Goal: Task Accomplishment & Management: Complete application form

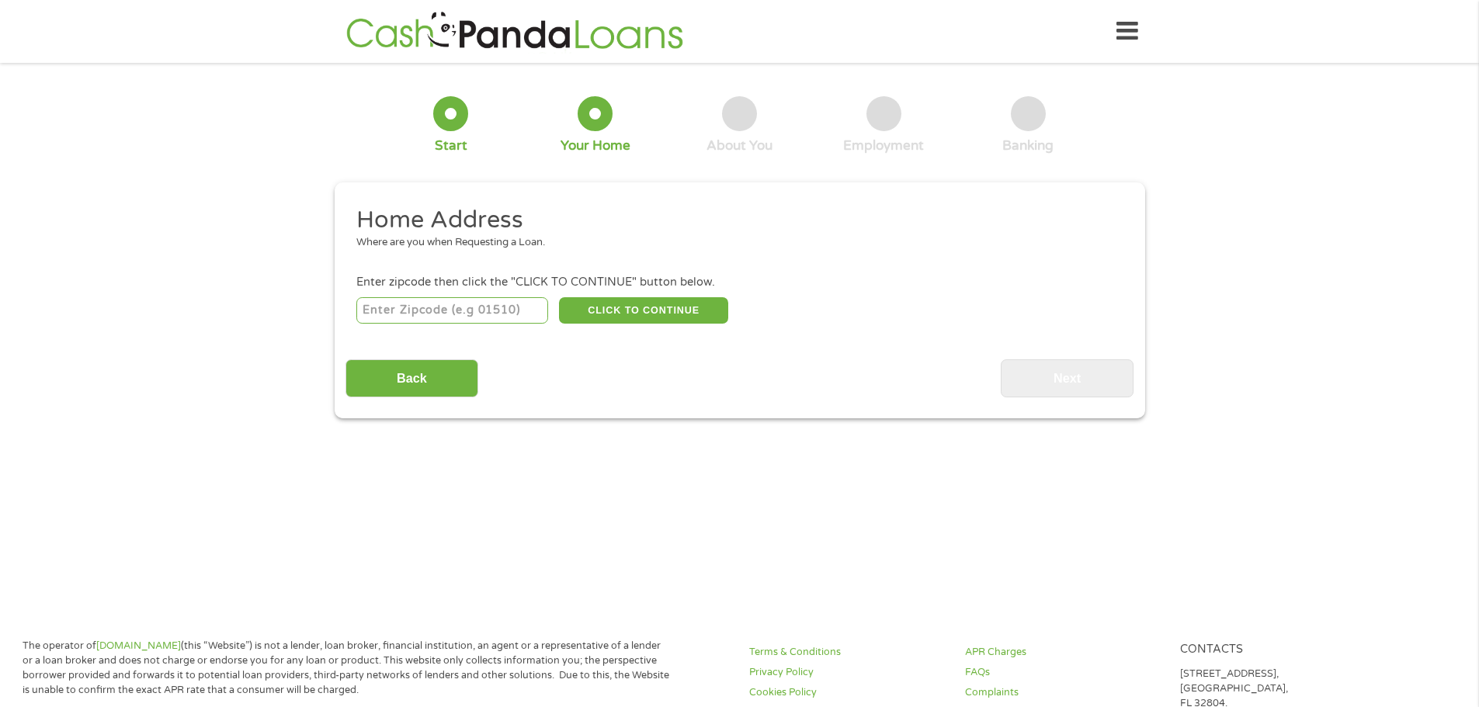
click at [449, 319] on input "number" at bounding box center [452, 310] width 192 height 26
type input "62301"
click at [700, 301] on button "CLICK TO CONTINUE" at bounding box center [643, 310] width 169 height 26
type input "62301"
type input "Quincy"
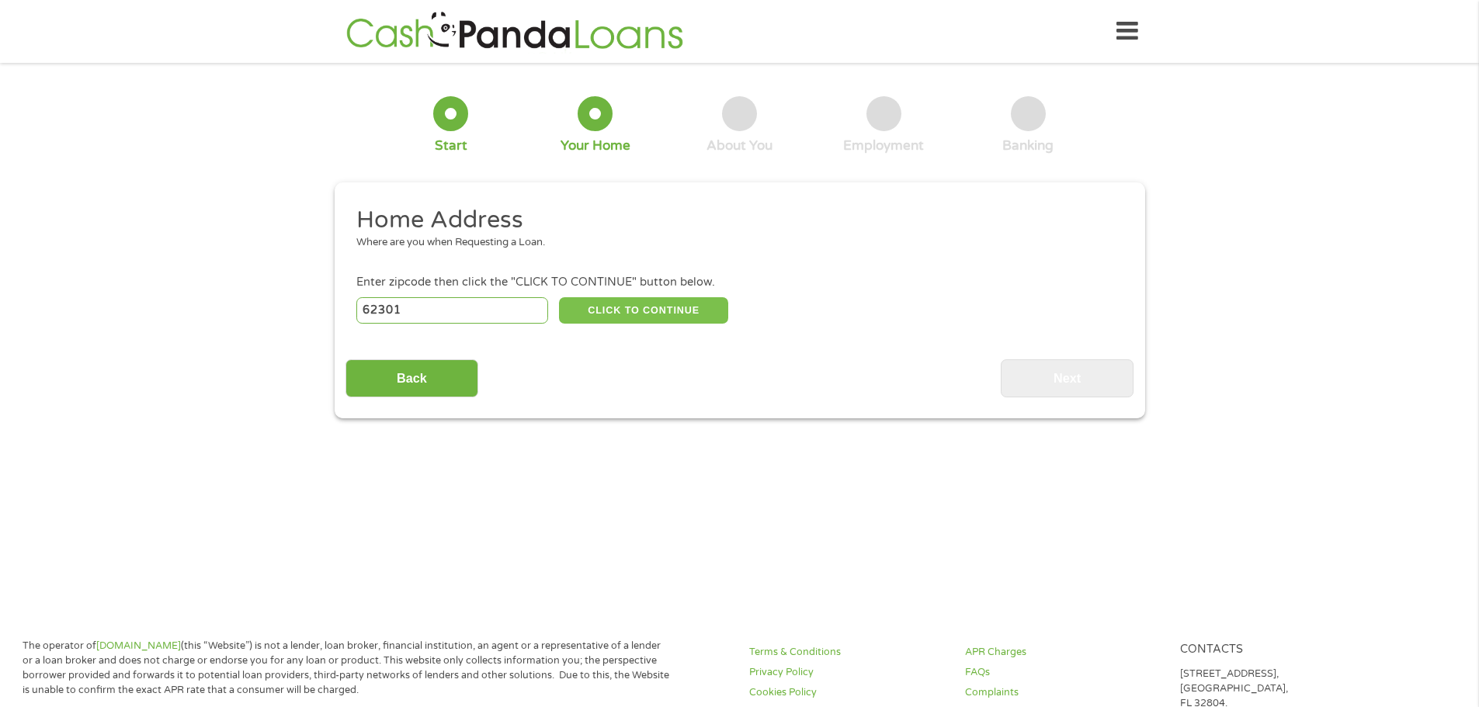
select select "[US_STATE]"
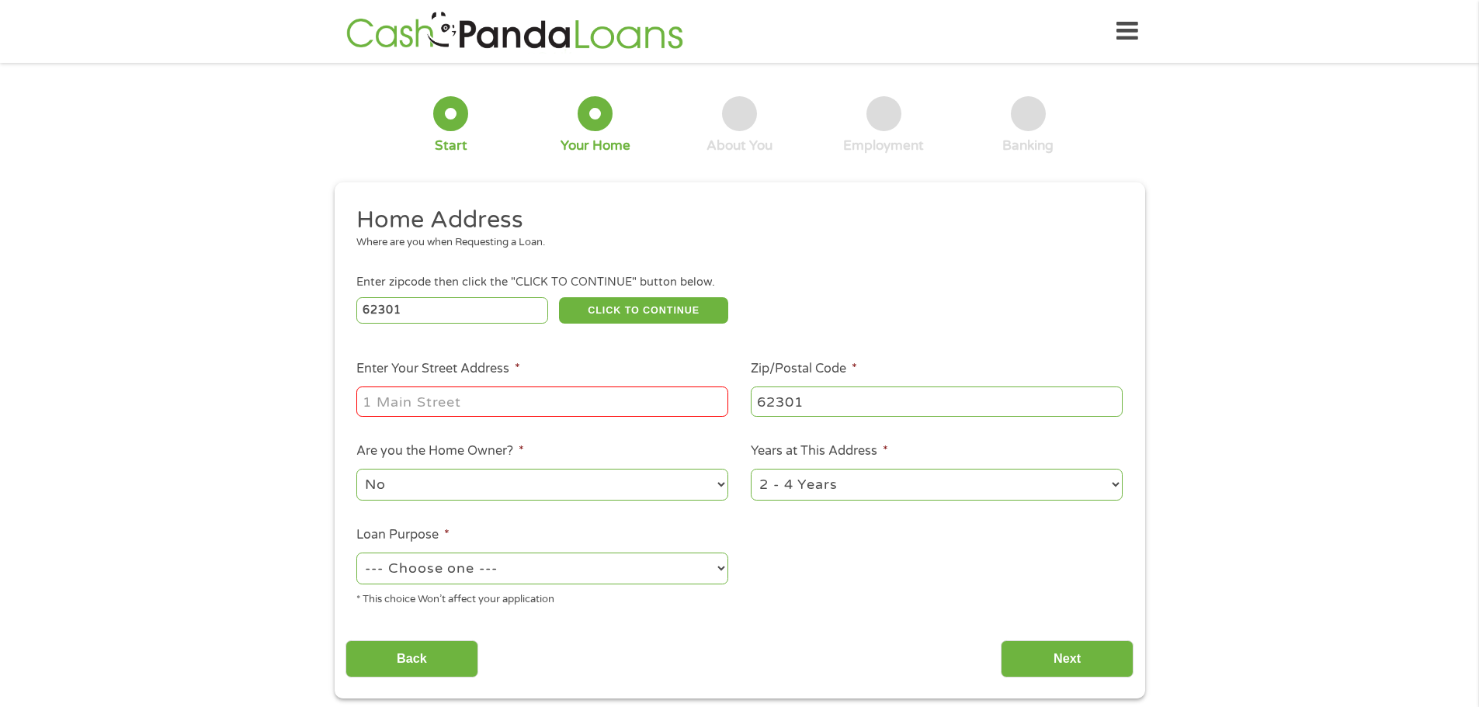
click at [576, 398] on input "Enter Your Street Address *" at bounding box center [542, 402] width 372 height 30
type input "[STREET_ADDRESS]"
select select "yes"
click at [1012, 487] on select "1 Year or less 1 - 2 Years 2 - 4 Years Over 4 Years" at bounding box center [937, 485] width 372 height 32
select select "60months"
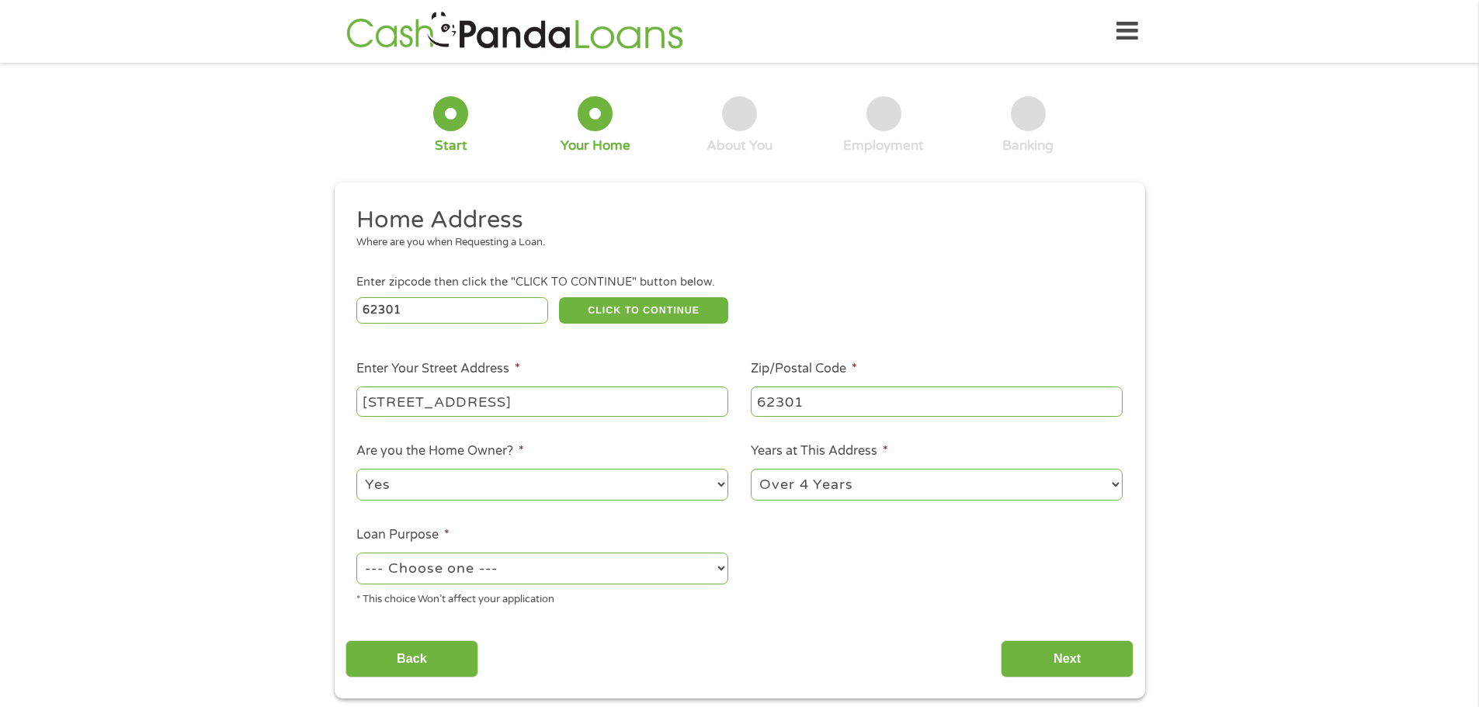
click at [751, 469] on select "1 Year or less 1 - 2 Years 2 - 4 Years Over 4 Years" at bounding box center [937, 485] width 372 height 32
click at [659, 564] on select "--- Choose one --- Pay Bills Debt Consolidation Home Improvement Major Purchase…" at bounding box center [542, 569] width 372 height 32
select select "medicalexpenses"
click at [356, 553] on select "--- Choose one --- Pay Bills Debt Consolidation Home Improvement Major Purchase…" at bounding box center [542, 569] width 372 height 32
click at [1058, 665] on input "Next" at bounding box center [1067, 660] width 133 height 38
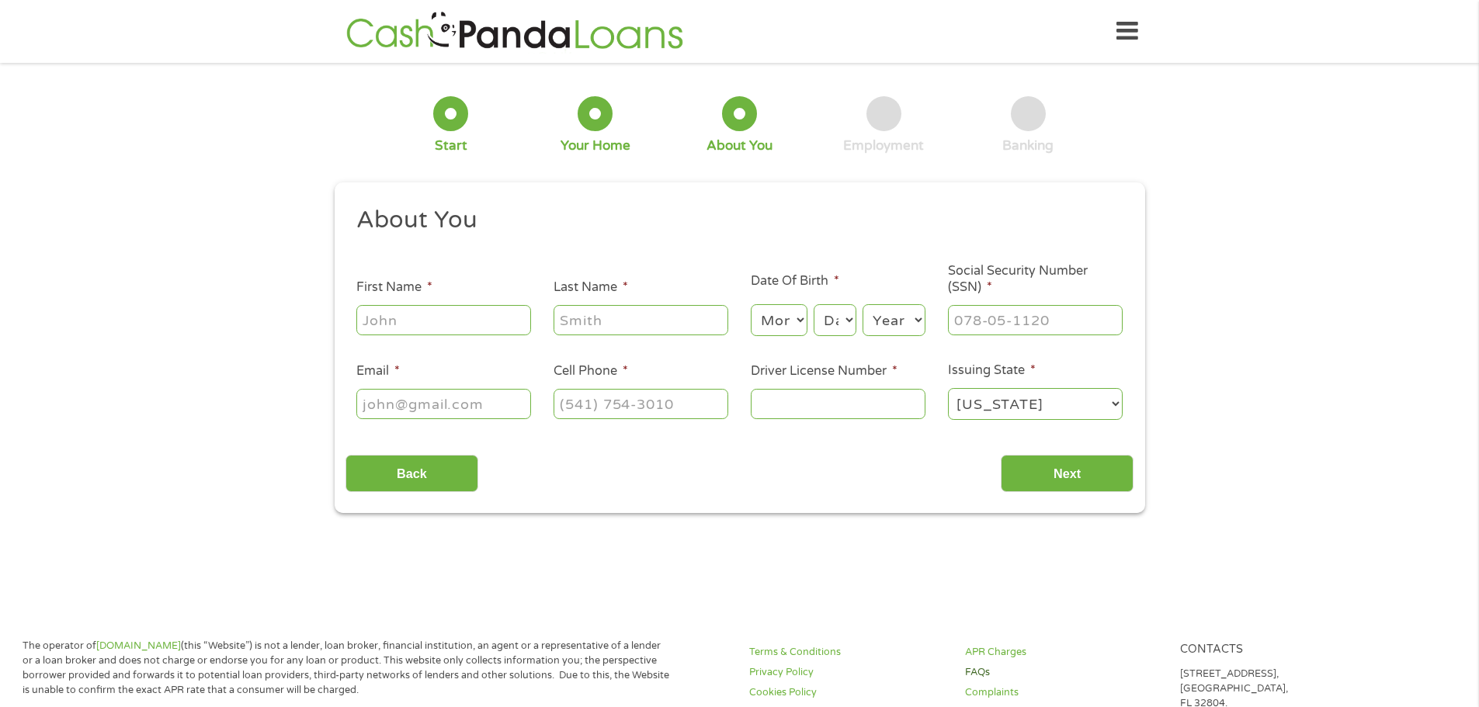
scroll to position [6, 6]
click at [486, 325] on input "First Name *" at bounding box center [443, 320] width 175 height 30
type input "[PERSON_NAME]"
click at [783, 317] on select "Month 1 2 3 4 5 6 7 8 9 10 11 12" at bounding box center [779, 320] width 57 height 32
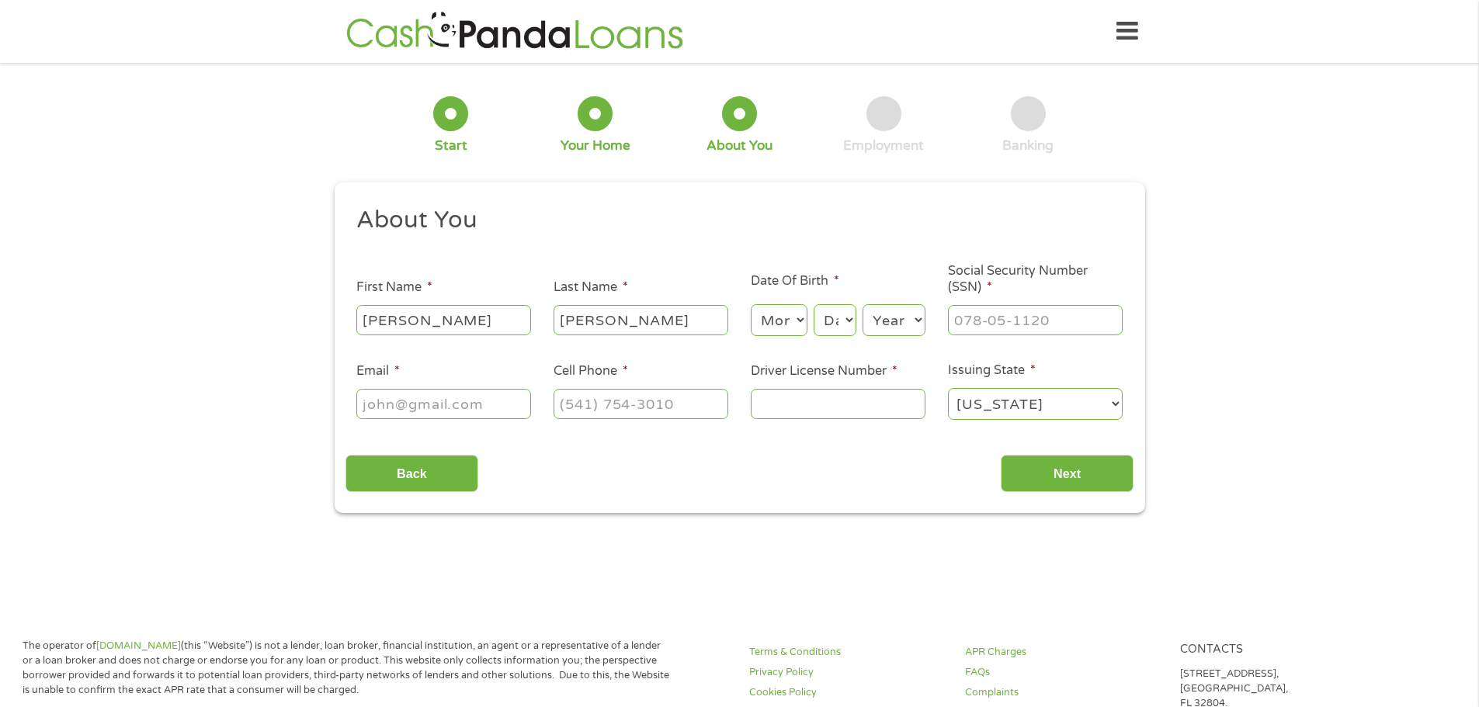
select select "7"
click at [751, 304] on select "Month 1 2 3 4 5 6 7 8 9 10 11 12" at bounding box center [779, 320] width 57 height 32
click at [843, 331] on select "Day 1 2 3 4 5 6 7 8 9 10 11 12 13 14 15 16 17 18 19 20 21 22 23 24 25 26 27 28 …" at bounding box center [835, 320] width 42 height 32
select select "11"
click at [814, 304] on select "Day 1 2 3 4 5 6 7 8 9 10 11 12 13 14 15 16 17 18 19 20 21 22 23 24 25 26 27 28 …" at bounding box center [835, 320] width 42 height 32
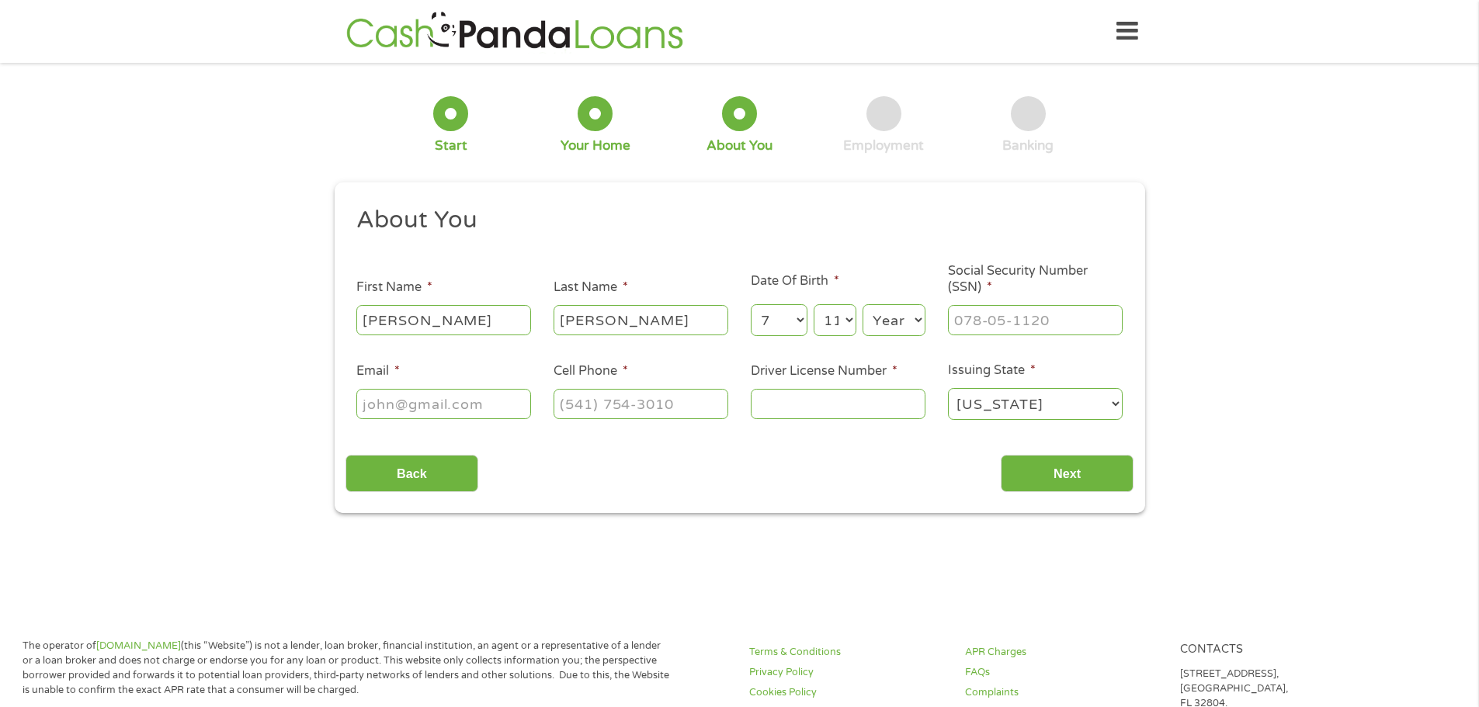
click at [891, 314] on select "Year [DATE] 2006 2005 2004 2003 2002 2001 2000 1999 1998 1997 1996 1995 1994 19…" at bounding box center [894, 320] width 63 height 32
select select "1967"
click at [863, 304] on select "Year [DATE] 2006 2005 2004 2003 2002 2001 2000 1999 1998 1997 1996 1995 1994 19…" at bounding box center [894, 320] width 63 height 32
click at [1082, 324] on input "___-__-____" at bounding box center [1035, 320] width 175 height 30
type input "359-56-3443"
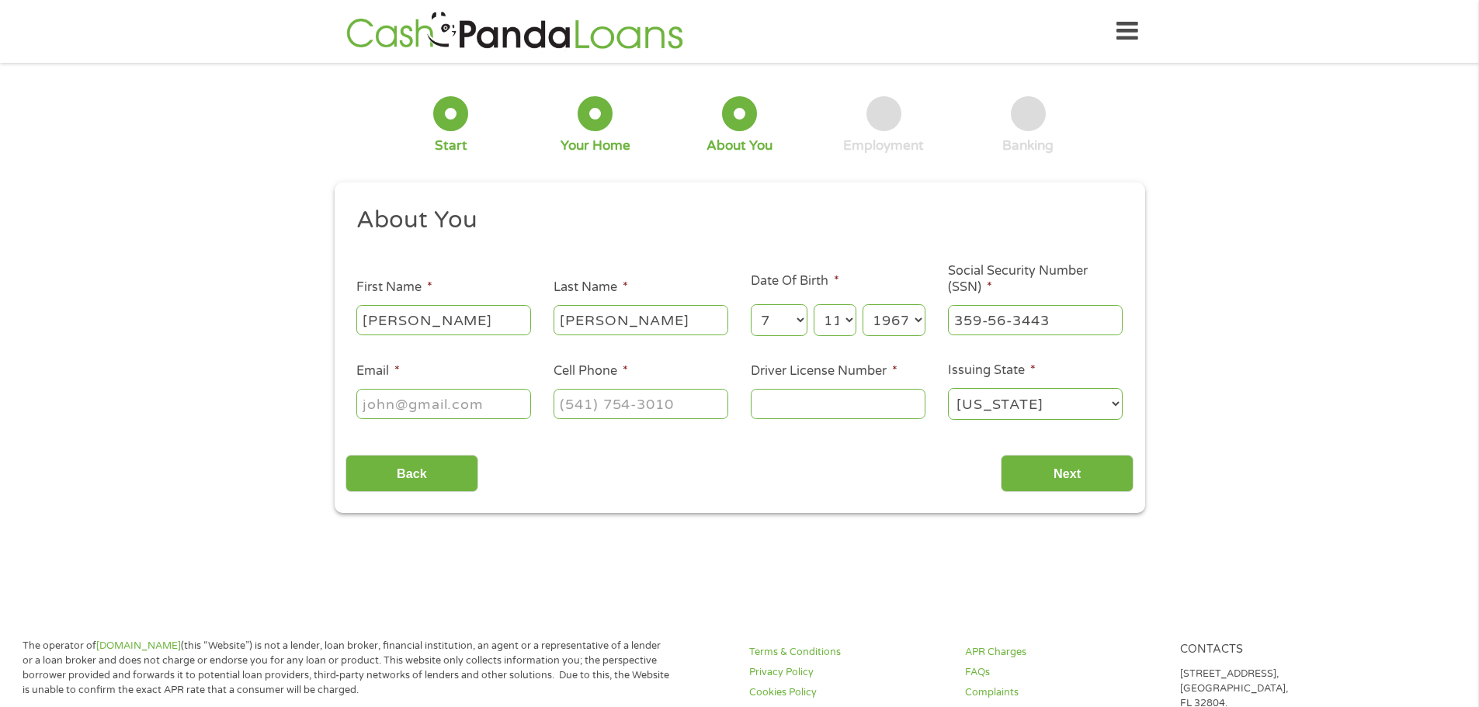
click at [461, 412] on input "Email *" at bounding box center [443, 404] width 175 height 30
type input "[EMAIL_ADDRESS][PERSON_NAME][DOMAIN_NAME]"
type input "[PHONE_NUMBER]"
click at [804, 397] on input "Driver License Number *" at bounding box center [838, 404] width 175 height 30
type input "D25217267797"
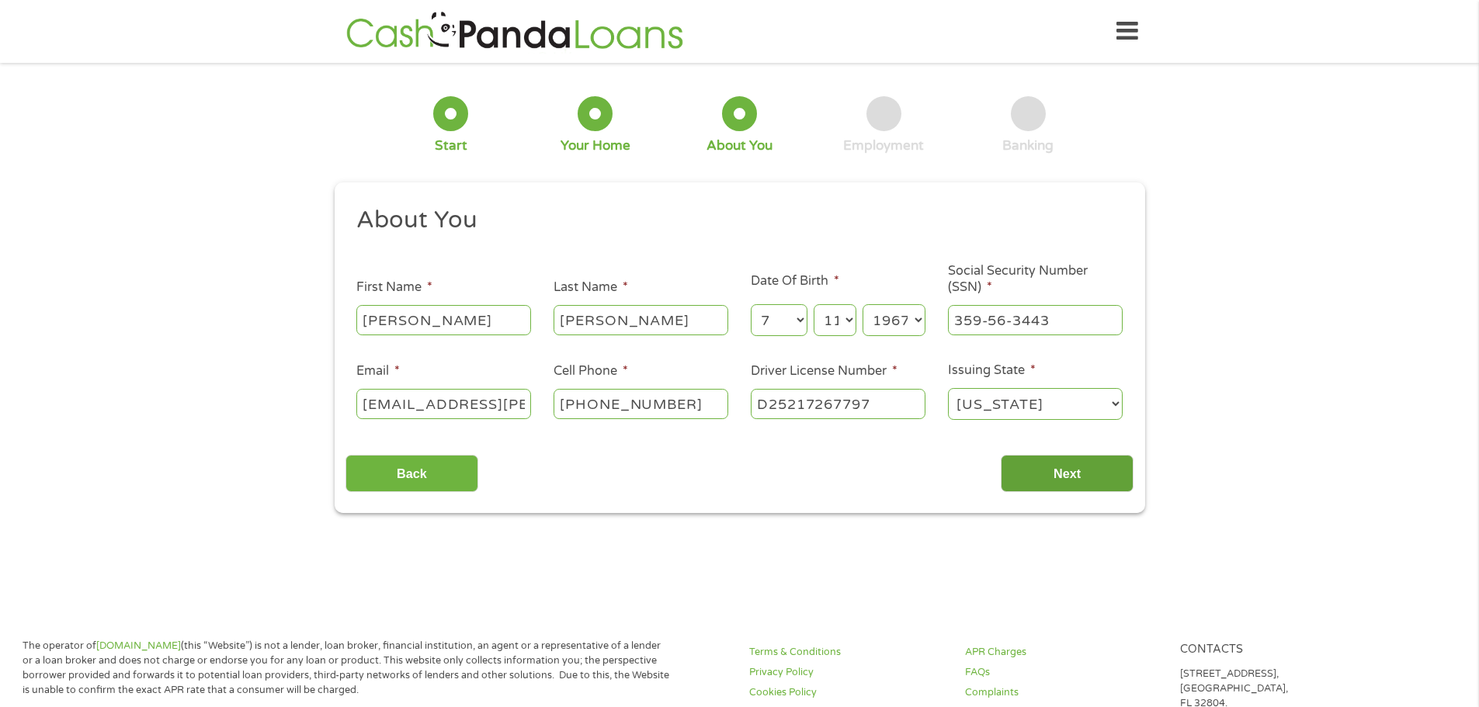
click at [1075, 465] on input "Next" at bounding box center [1067, 474] width 133 height 38
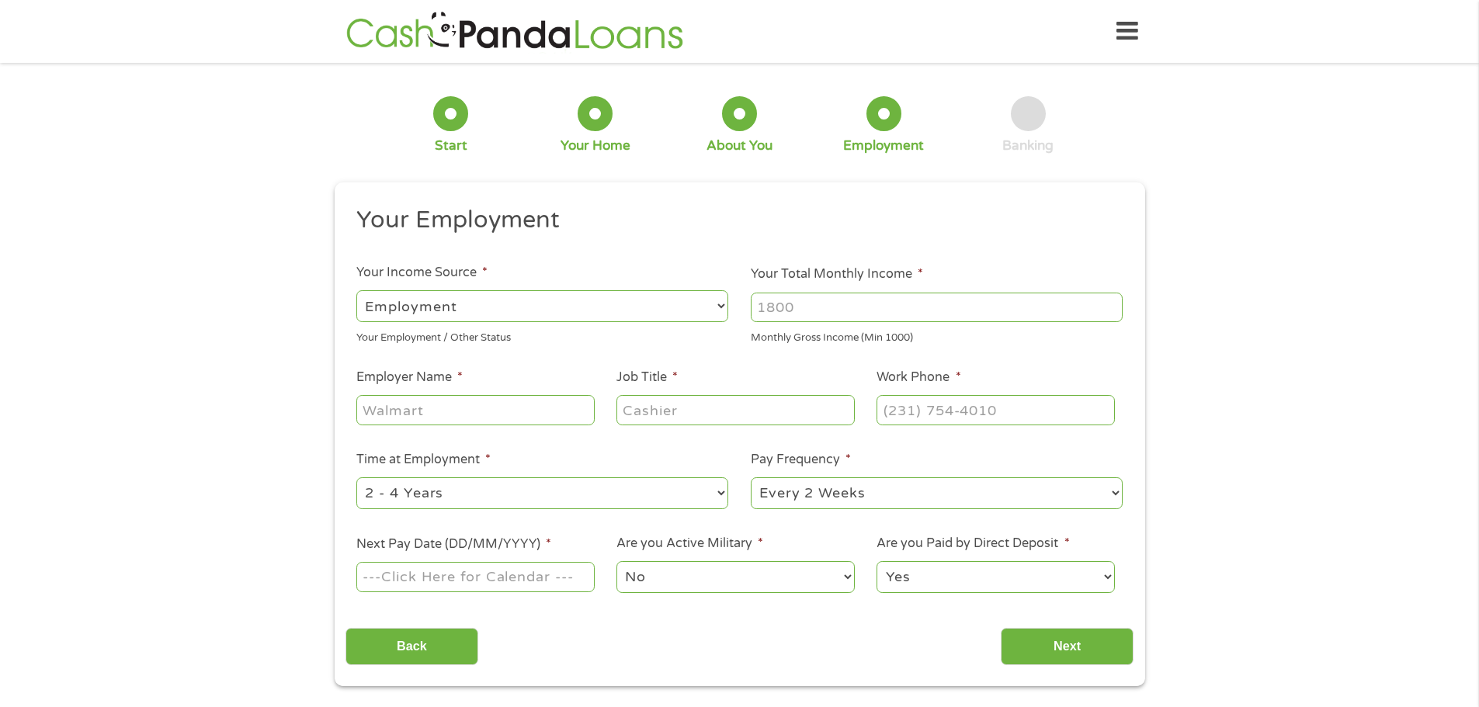
click at [774, 306] on input "Your Total Monthly Income *" at bounding box center [937, 308] width 372 height 30
type input "5800"
click at [434, 415] on input "Employer Name *" at bounding box center [475, 409] width 238 height 30
type input "Blue Cross Blue Shield"
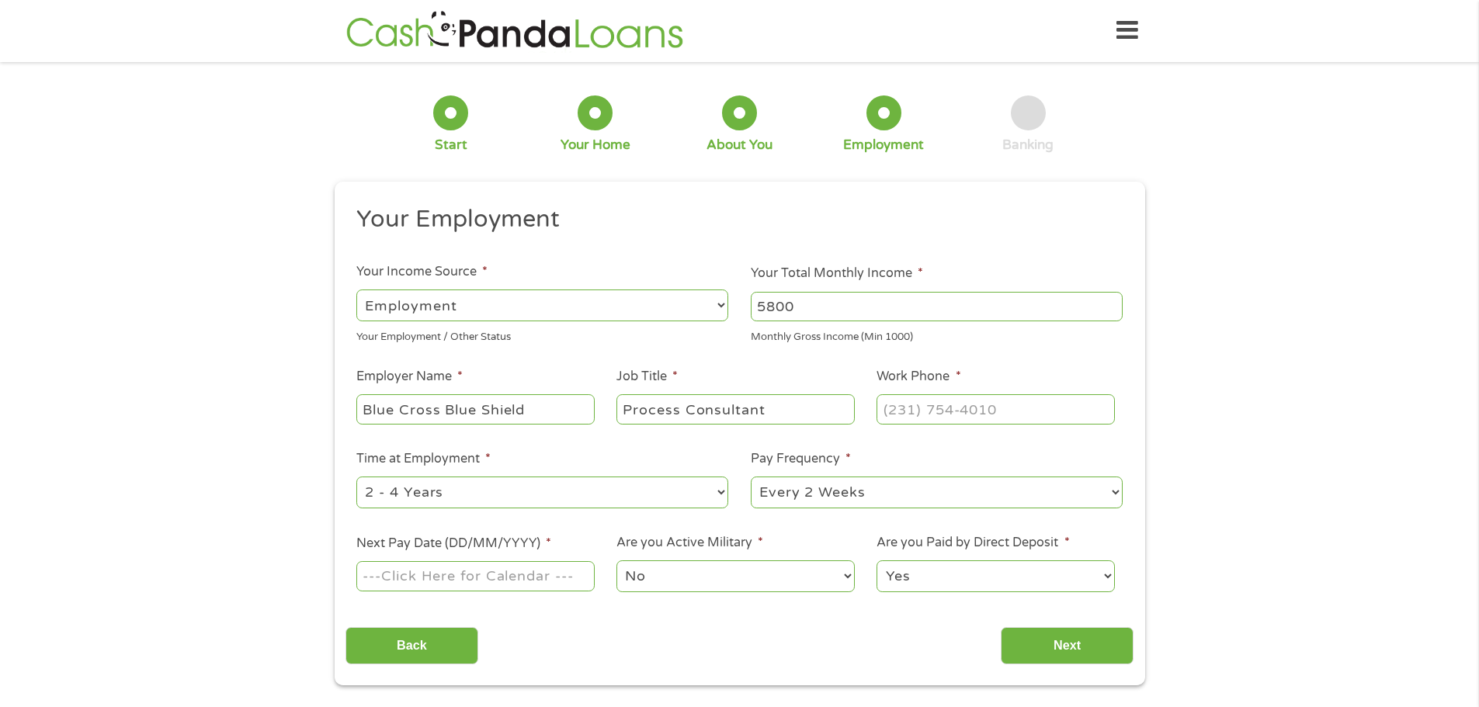
type input "Process Consultant"
type input "[PHONE_NUMBER]"
click at [479, 495] on select "--- Choose one --- 1 Year or less 1 - 2 Years 2 - 4 Years Over 4 Years" at bounding box center [542, 493] width 372 height 32
select select "60months"
click at [356, 477] on select "--- Choose one --- 1 Year or less 1 - 2 Years 2 - 4 Years Over 4 Years" at bounding box center [542, 493] width 372 height 32
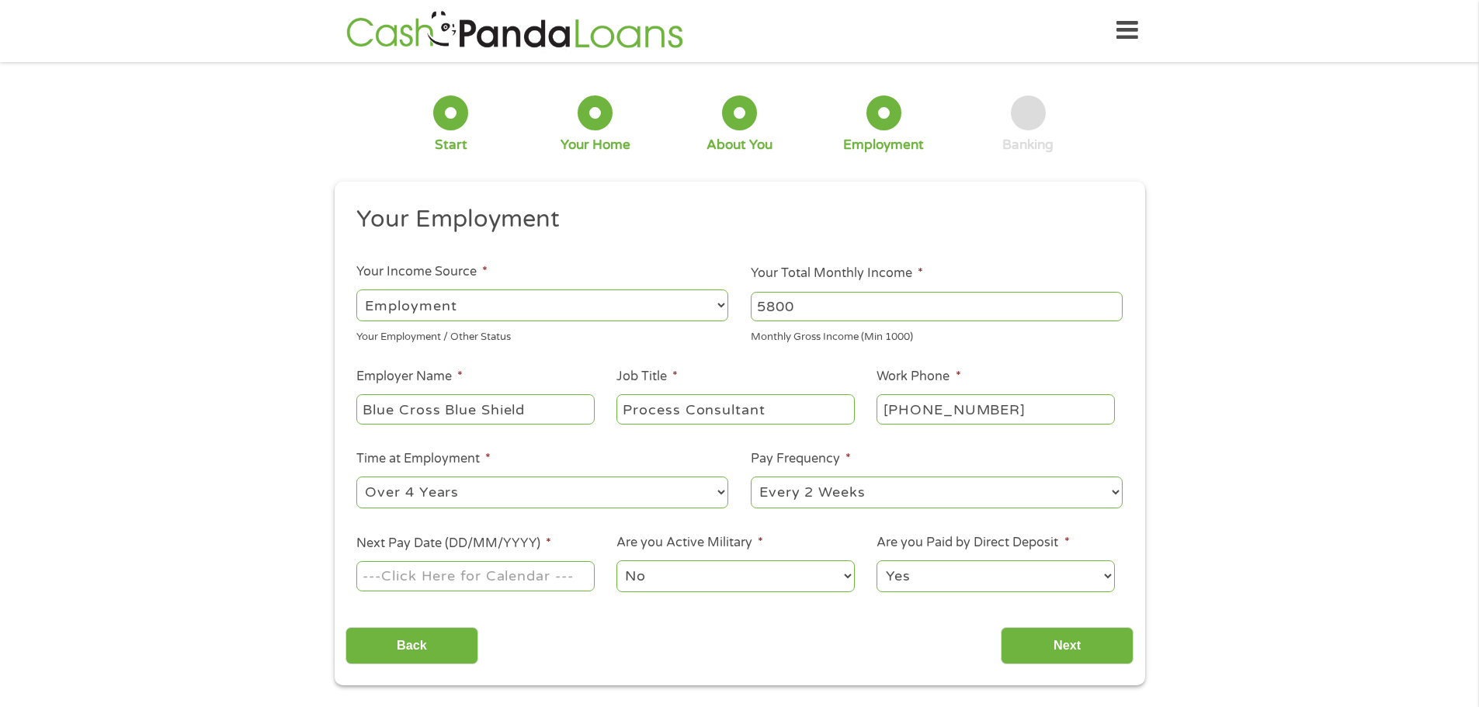
click at [877, 495] on select "--- Choose one --- Every 2 Weeks Every Week Monthly Semi-Monthly" at bounding box center [937, 493] width 372 height 32
click at [881, 492] on select "--- Choose one --- Every 2 Weeks Every Week Monthly Semi-Monthly" at bounding box center [937, 493] width 372 height 32
click at [512, 572] on input "Next Pay Date (DD/MM/YYYY) *" at bounding box center [475, 576] width 238 height 30
type input "[DATE]"
click at [1083, 648] on input "Next" at bounding box center [1067, 646] width 133 height 38
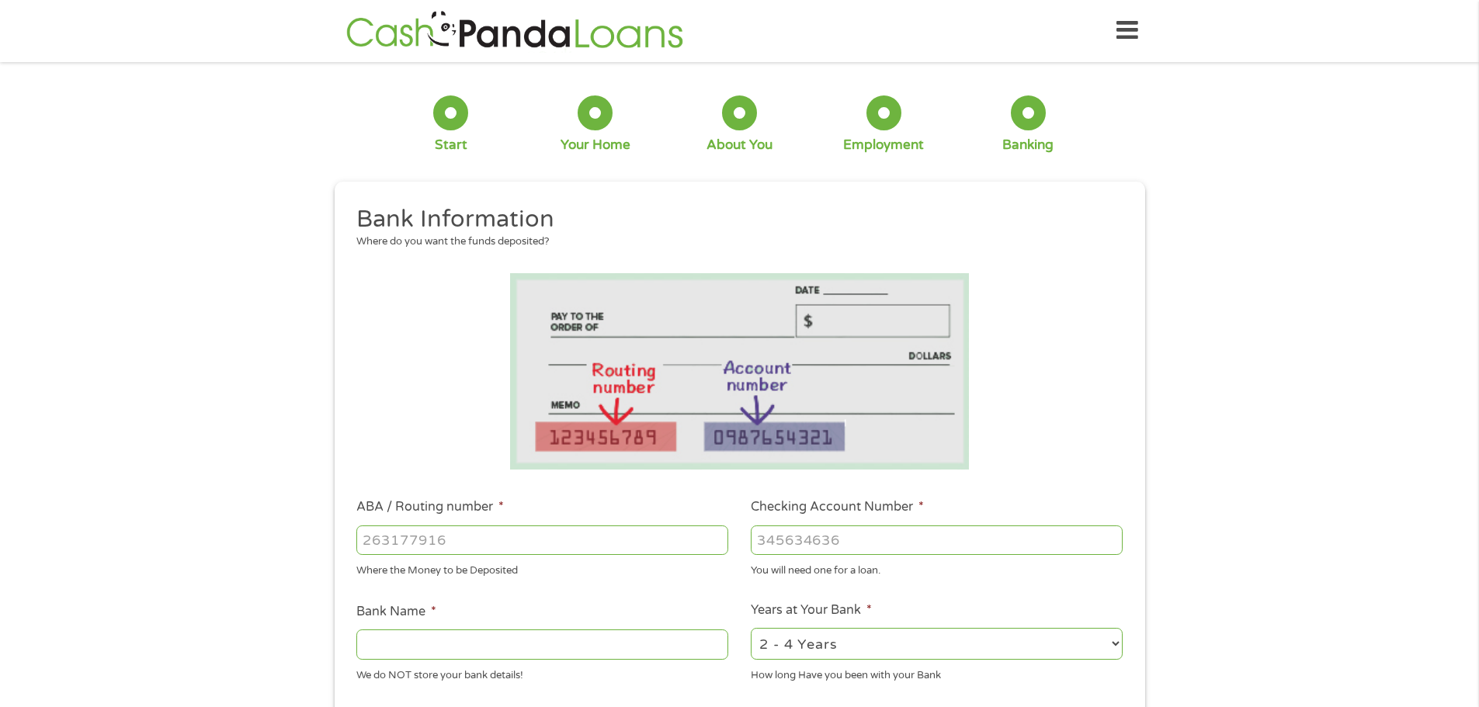
scroll to position [0, 0]
click at [519, 553] on input "ABA / Routing number *" at bounding box center [542, 541] width 372 height 30
type input "081200586"
type input "FIRST BANKERS TRUST CO NATL ASSN"
type input "081200586"
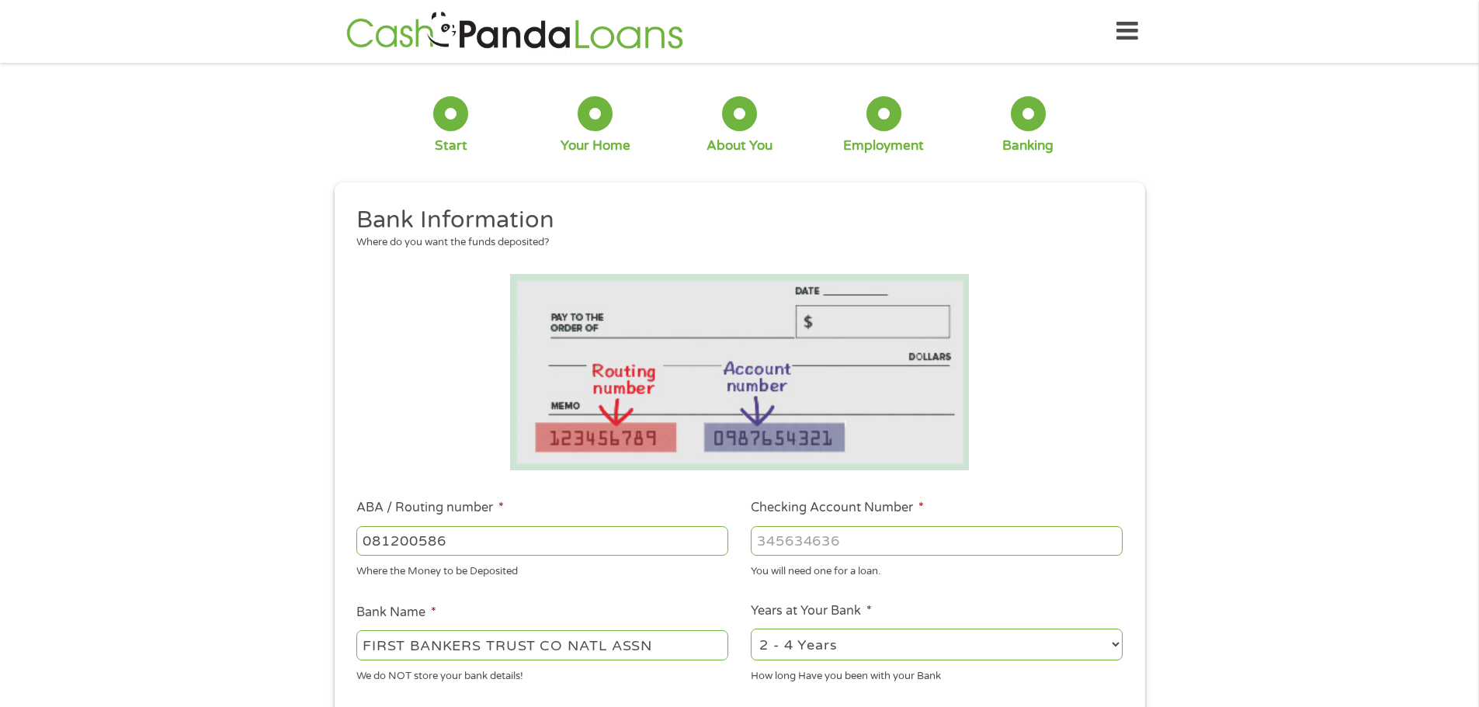
click at [841, 543] on input "Checking Account Number *" at bounding box center [937, 541] width 372 height 30
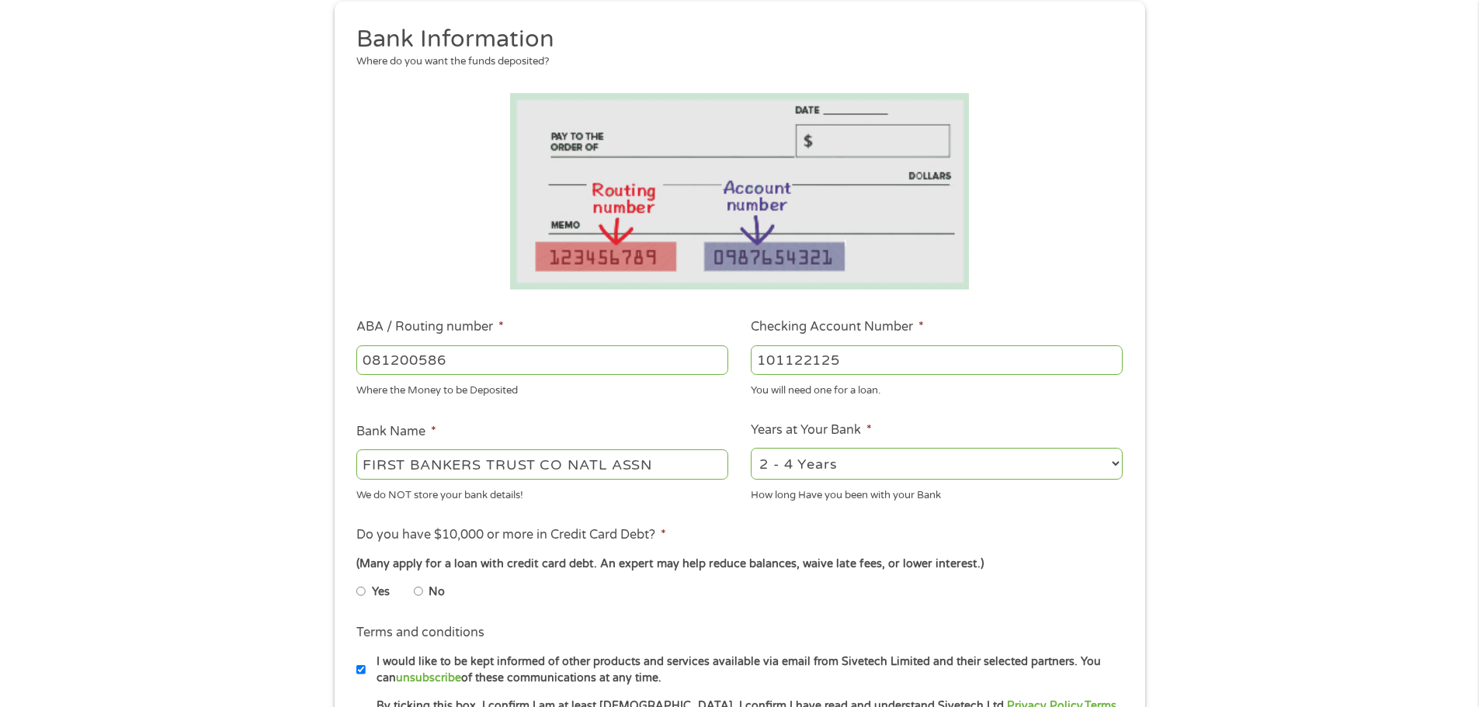
scroll to position [233, 0]
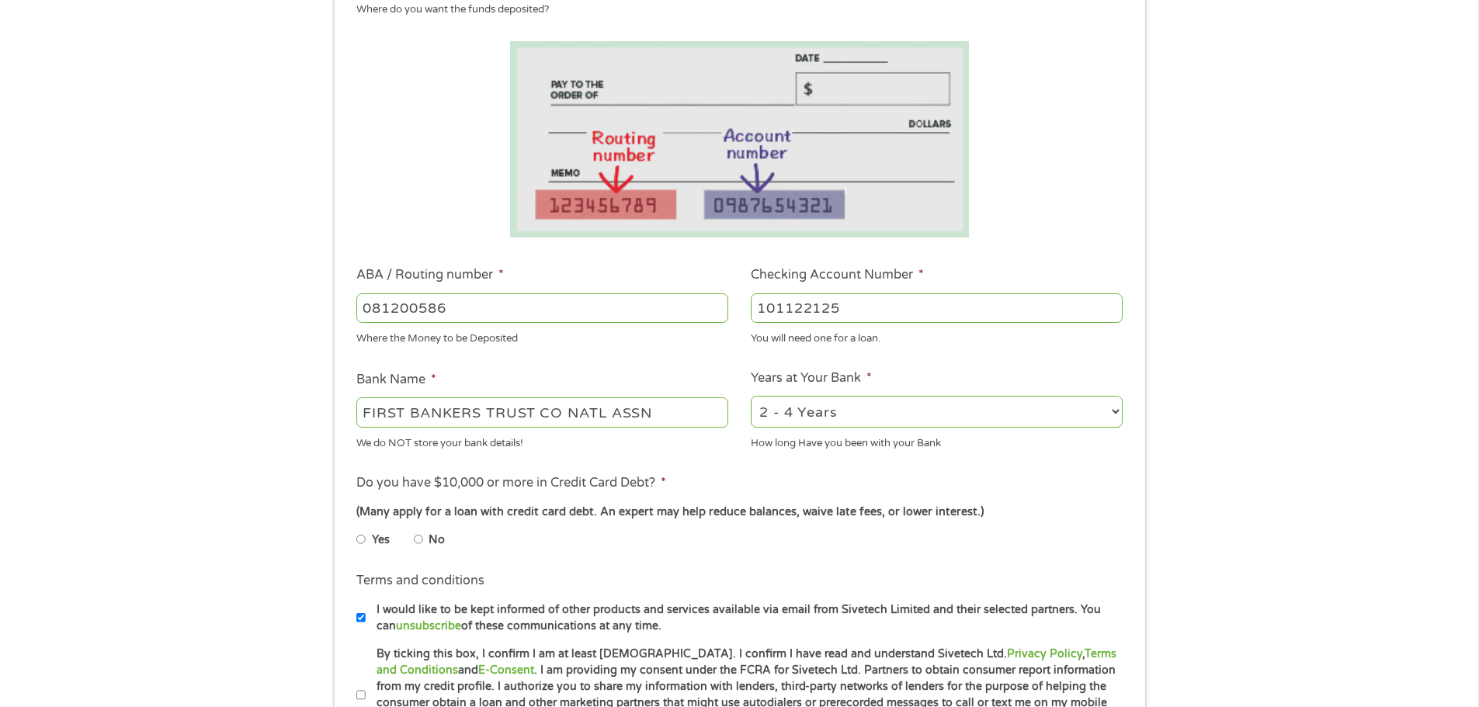
type input "101122125"
click at [840, 419] on select "2 - 4 Years 6 - 12 Months 1 - 2 Years Over 4 Years" at bounding box center [937, 412] width 372 height 32
select select "60months"
click at [751, 396] on select "2 - 4 Years 6 - 12 Months 1 - 2 Years Over 4 Years" at bounding box center [937, 412] width 372 height 32
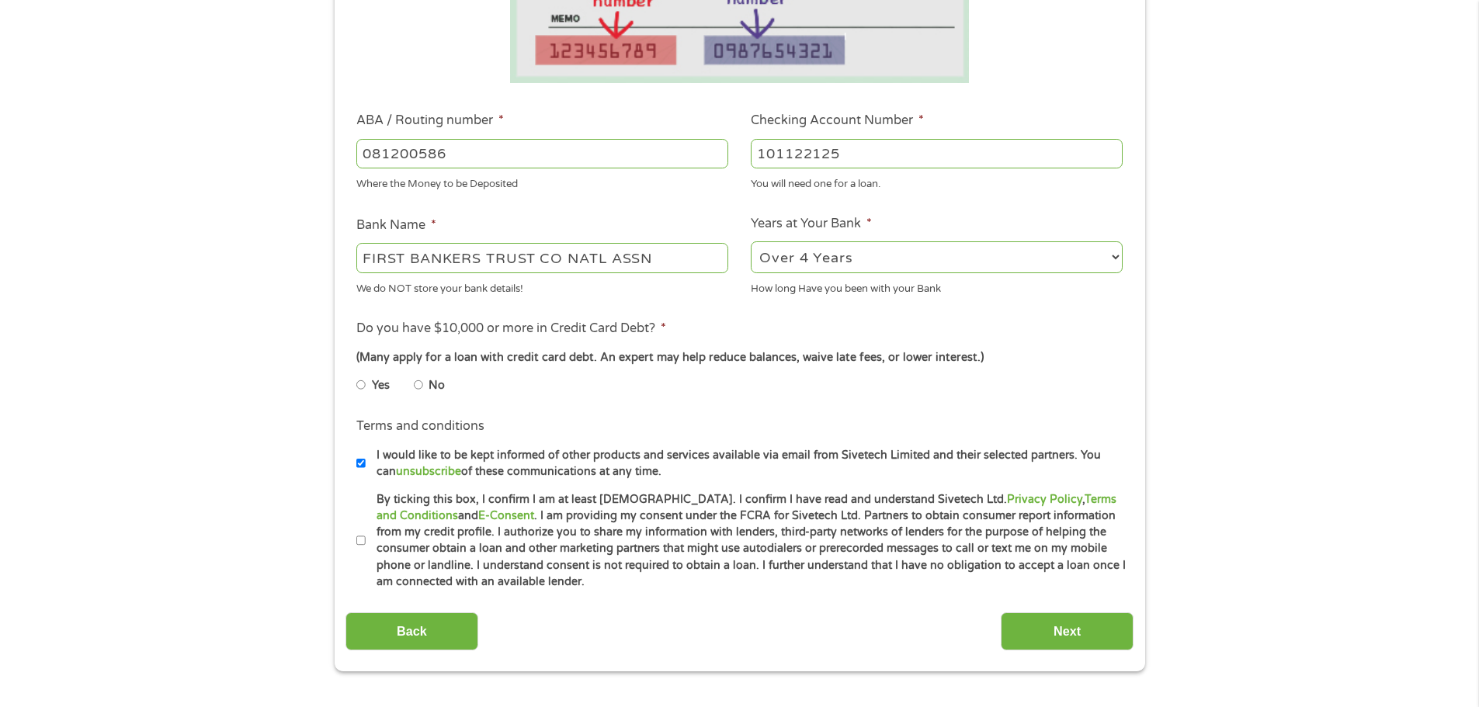
scroll to position [388, 0]
click at [417, 383] on input "No" at bounding box center [418, 384] width 9 height 25
radio input "true"
click at [366, 530] on label "By ticking this box, I confirm I am at least [DEMOGRAPHIC_DATA]. I confirm I ha…" at bounding box center [747, 540] width 762 height 99
click at [366, 530] on input "By ticking this box, I confirm I am at least [DEMOGRAPHIC_DATA]. I confirm I ha…" at bounding box center [360, 540] width 9 height 25
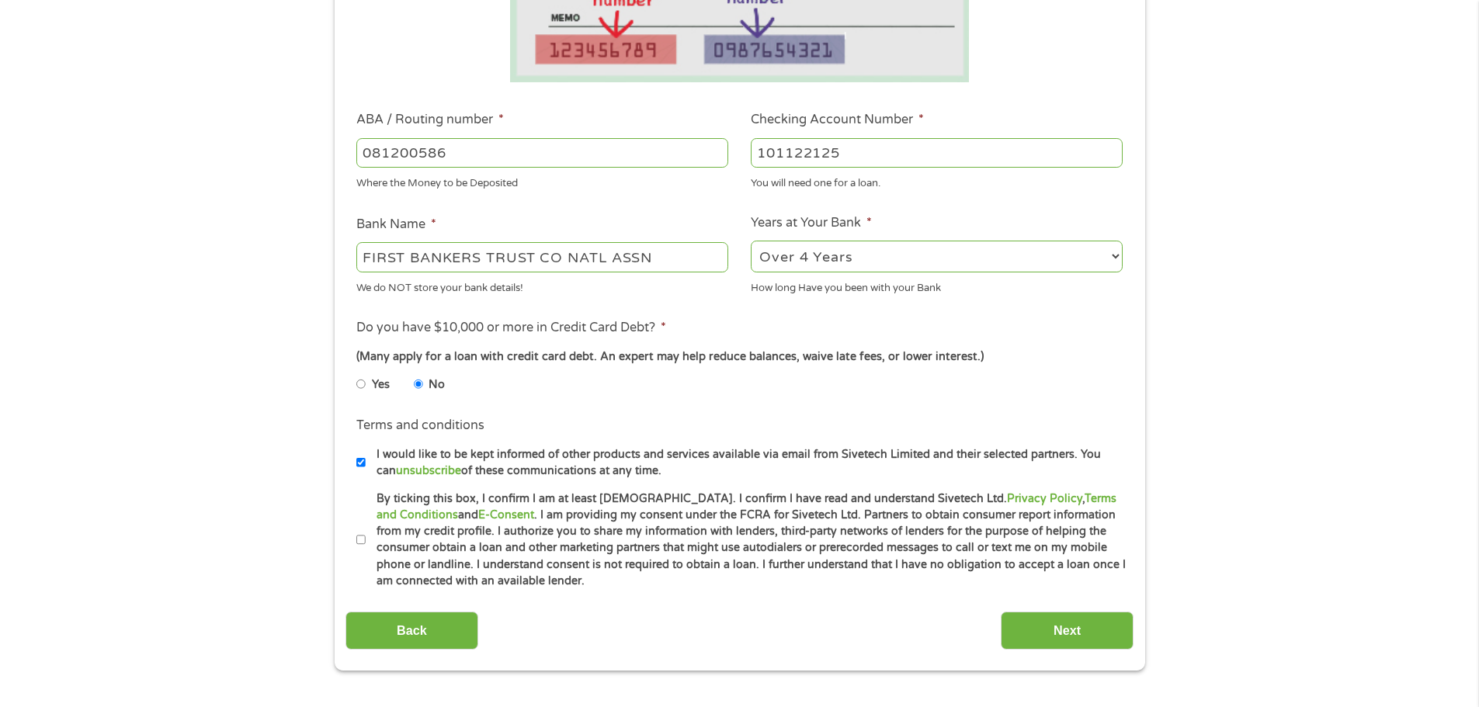
checkbox input "true"
click at [1072, 625] on input "Next" at bounding box center [1067, 631] width 133 height 38
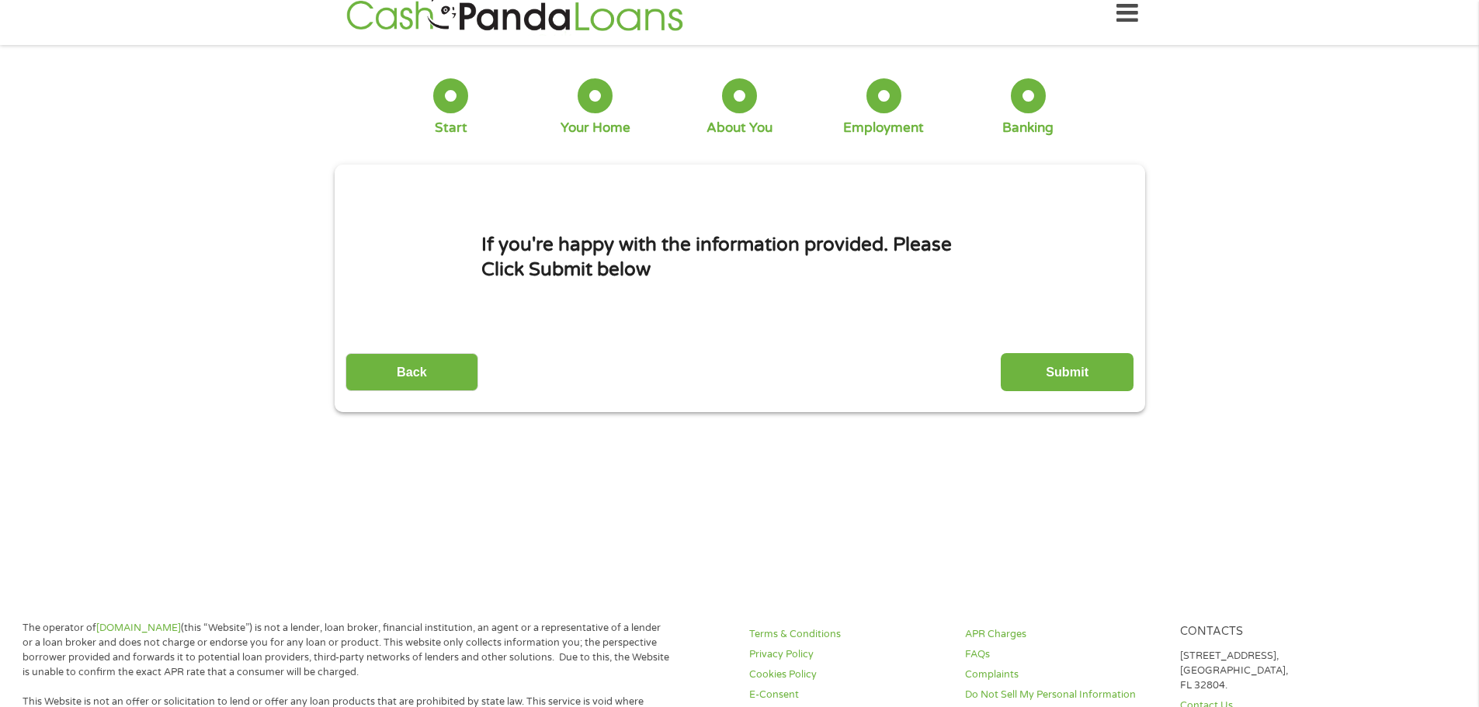
scroll to position [0, 0]
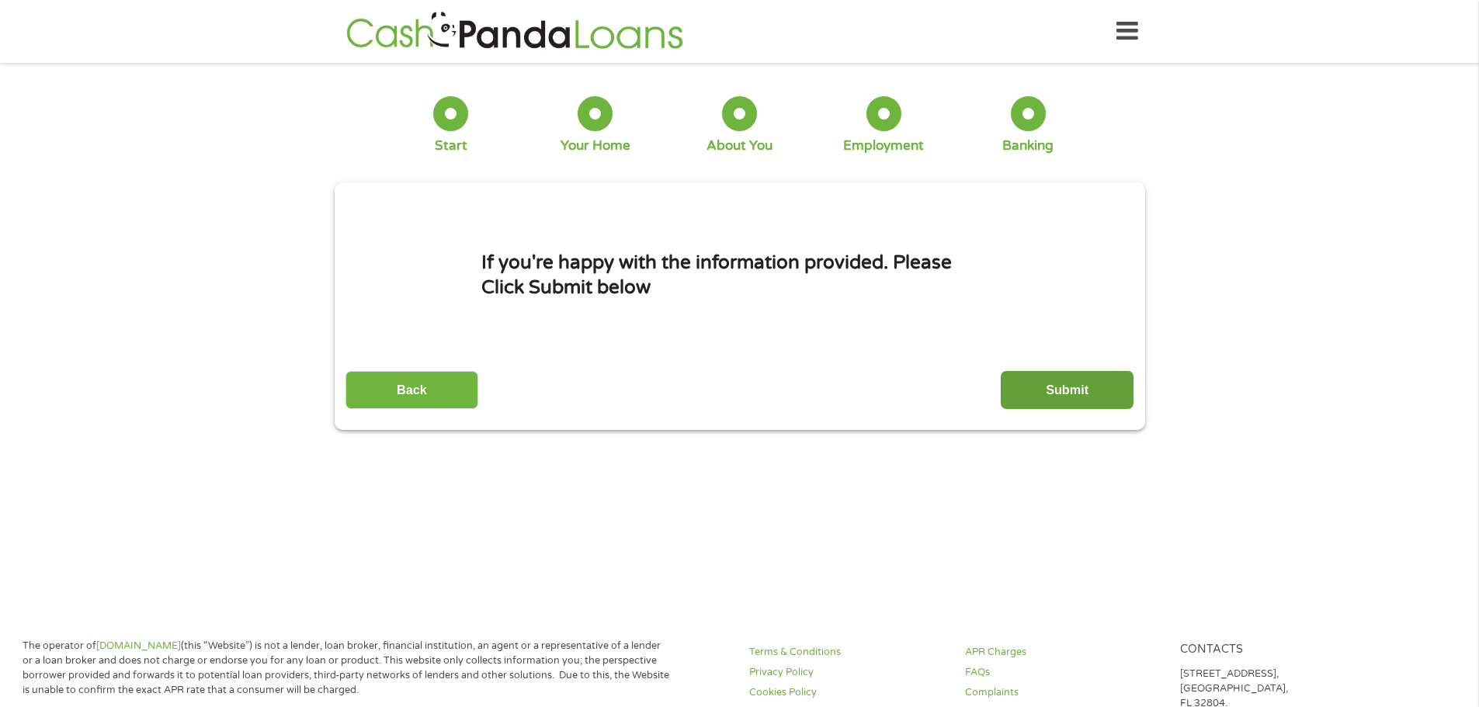
click at [1093, 388] on input "Submit" at bounding box center [1067, 390] width 133 height 38
